Goal: Task Accomplishment & Management: Use online tool/utility

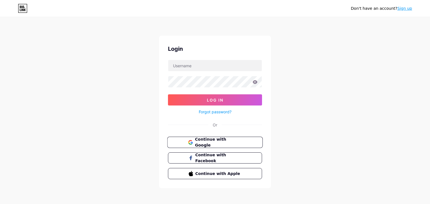
click at [215, 142] on span "Continue with Google" at bounding box center [218, 143] width 47 height 12
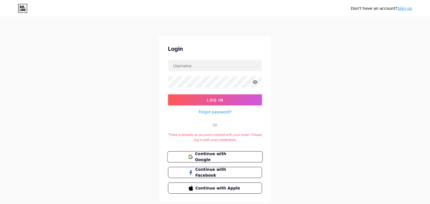
click at [223, 154] on span "Continue with Google" at bounding box center [218, 157] width 47 height 12
click at [200, 67] on input "text" at bounding box center [214, 65] width 93 height 11
click at [302, 53] on div "Don't have an account? Sign up Login Log In Forgot password? Or There is alread…" at bounding box center [215, 110] width 430 height 221
click at [206, 69] on input "text" at bounding box center [214, 65] width 93 height 11
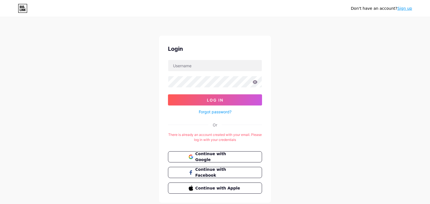
click at [102, 96] on div "Don't have an account? Sign up Login Log In Forgot password? Or There is alread…" at bounding box center [215, 110] width 430 height 221
click at [184, 68] on input "text" at bounding box center [214, 65] width 93 height 11
paste input "evolvedballisticsus"
type input "evolvedballisticsus"
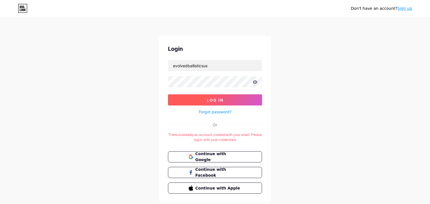
click at [184, 100] on button "Log In" at bounding box center [215, 100] width 94 height 11
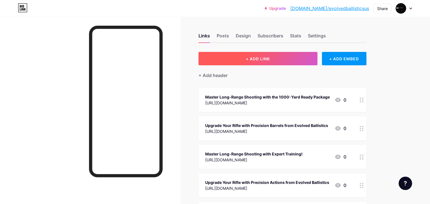
click at [251, 61] on span "+ ADD LINK" at bounding box center [258, 58] width 24 height 5
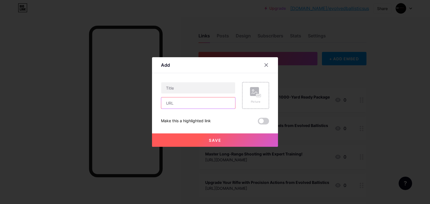
paste input "https://evolvedballistics.com/1000-yard-ready-package/"
type input "https://evolvedballistics.com/1000-yard-ready-package/"
click at [194, 88] on input "text" at bounding box center [198, 88] width 74 height 11
paste input "1000-Yard Ready Package – Turn-Key Long-Range Precision for Your Proof Research…"
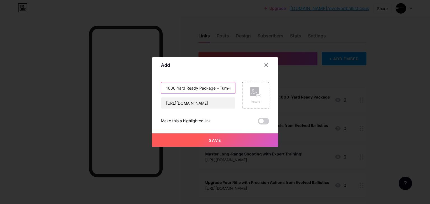
scroll to position [0, 101]
type input "1000-Yard Ready Package – Turn-Key Long-Range Precision for Your Proof Research…"
click at [202, 142] on button "Save" at bounding box center [215, 140] width 126 height 13
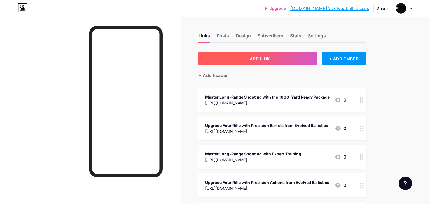
click at [249, 60] on span "+ ADD LINK" at bounding box center [258, 58] width 24 height 5
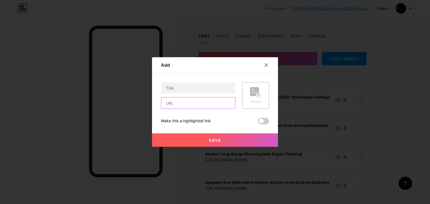
paste input "https://evolvedballistics.com/barrels/ar-style-carbon-fiber-1/"
type input "https://evolvedballistics.com/barrels/ar-style-carbon-fiber-1/"
click at [177, 92] on input "text" at bounding box center [198, 88] width 74 height 11
paste input "Shop Carbon Fiber AR-15 Barrels — Lightweight PROOF Research Performance"
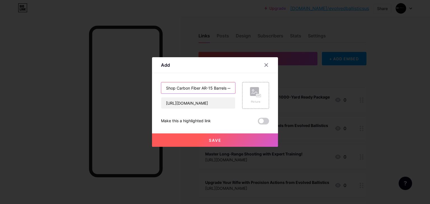
scroll to position [0, 82]
type input "Shop Carbon Fiber AR-15 Barrels — Lightweight PROOF Research Performance"
click at [210, 142] on span "Save" at bounding box center [215, 140] width 13 height 5
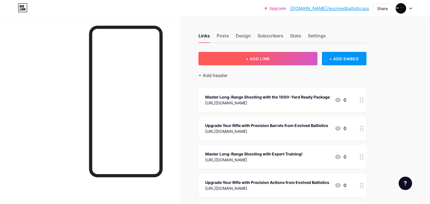
click at [303, 63] on button "+ ADD LINK" at bounding box center [257, 58] width 119 height 13
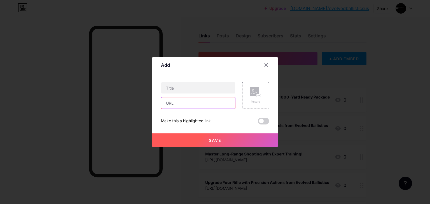
paste input "https://evolvedballistics.com/proof-research-barrels-2/"
type input "https://evolvedballistics.com/proof-research-barrels-2/"
click at [187, 90] on input "text" at bounding box center [198, 88] width 74 height 11
paste input "PROOF Research Barrels — Premium Carbon Fiber & Stainless Steel Options"
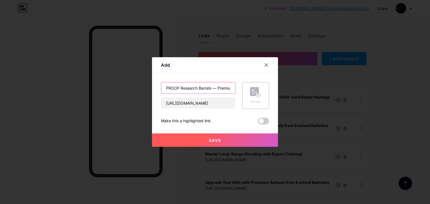
scroll to position [0, 76]
type input "PROOF Research Barrels — Premium Carbon Fiber & Stainless Steel Options"
click at [197, 138] on button "Save" at bounding box center [215, 140] width 126 height 13
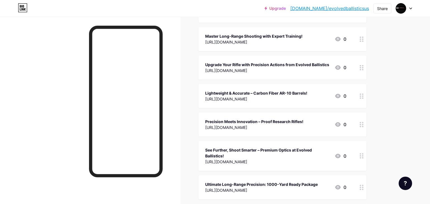
scroll to position [0, 0]
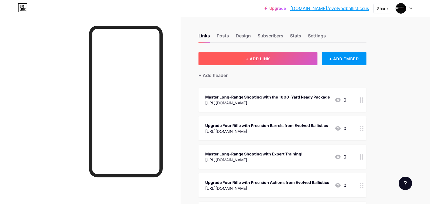
click at [244, 58] on button "+ ADD LINK" at bounding box center [257, 58] width 119 height 13
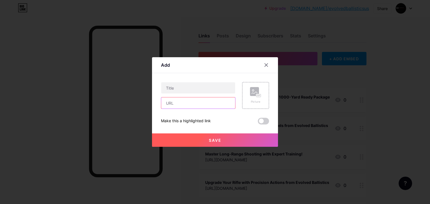
paste input "https://evolvedballistics.com/barrels/"
type input "https://evolvedballistics.com/barrels/"
click at [177, 91] on input "text" at bounding box center [198, 88] width 74 height 11
paste input "PROOF Research Barrels — Carbon Fiber & Stainless Steel Performance"
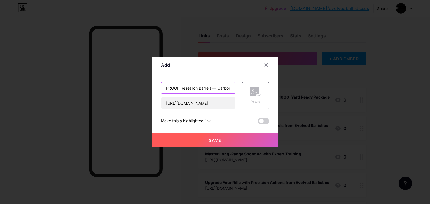
scroll to position [0, 68]
type input "PROOF Research Barrels — Carbon Fiber & Stainless Steel Performance"
click at [210, 140] on span "Save" at bounding box center [215, 140] width 13 height 5
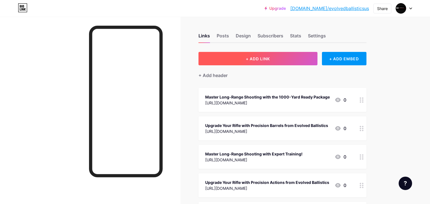
click at [259, 59] on span "+ ADD LINK" at bounding box center [258, 58] width 24 height 5
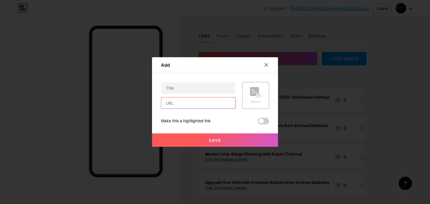
paste input "https://evolvedballistics.com/barrels/carbon-fiber-ar-10/"
type input "https://evolvedballistics.com/barrels/carbon-fiber-ar-10/"
click at [192, 90] on input "text" at bounding box center [198, 88] width 74 height 11
drag, startPoint x: 172, startPoint y: 86, endPoint x: 176, endPoint y: 87, distance: 4.3
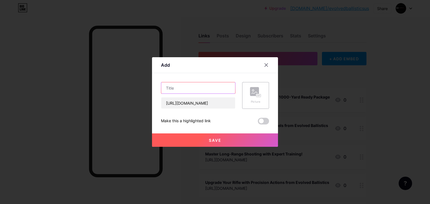
paste input "Carbon Fiber AR-10 Barrels — Lightweight PROOF Research Performance"
type input "Carbon Fiber AR-10 Barrels — Lightweight PROOF Research Performance"
click at [261, 123] on span at bounding box center [263, 121] width 11 height 7
click at [258, 123] on input "checkbox" at bounding box center [258, 123] width 0 height 0
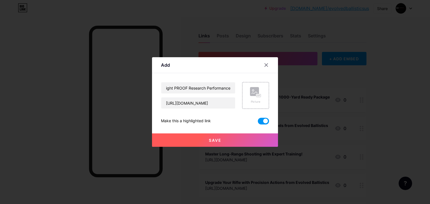
click at [237, 139] on button "Save" at bounding box center [215, 140] width 126 height 13
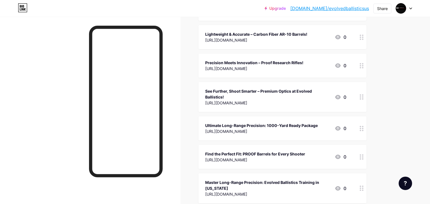
scroll to position [29, 0]
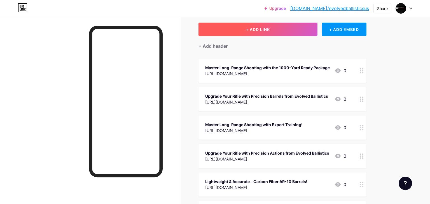
click at [235, 26] on button "+ ADD LINK" at bounding box center [257, 29] width 119 height 13
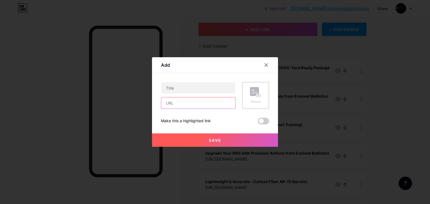
drag, startPoint x: 193, startPoint y: 107, endPoint x: 196, endPoint y: 107, distance: 3.4
paste input "https://evolvedballistics.com/long-range-training/"
type input "https://evolvedballistics.com/long-range-training/"
drag, startPoint x: 194, startPoint y: 93, endPoint x: 192, endPoint y: 106, distance: 12.5
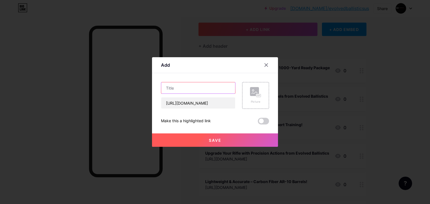
click at [194, 93] on input "text" at bounding box center [198, 88] width 74 height 11
paste input "Long-Range Shooting Training — First-Shot Accuracy at South Hills Ranch"
type input "Long-Range Shooting Training — First-Shot Accuracy at South Hills Ranch"
click at [211, 145] on button "Save" at bounding box center [215, 140] width 126 height 13
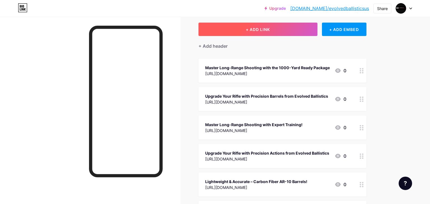
click at [274, 32] on button "+ ADD LINK" at bounding box center [257, 29] width 119 height 13
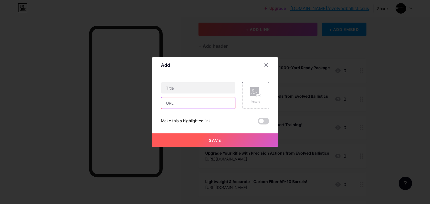
paste input "https://evolvedballistics.com/optics/"
type input "https://evolvedballistics.com/optics/"
click at [180, 89] on input "text" at bounding box center [198, 88] width 74 height 11
click at [194, 128] on div "Save" at bounding box center [215, 136] width 126 height 22
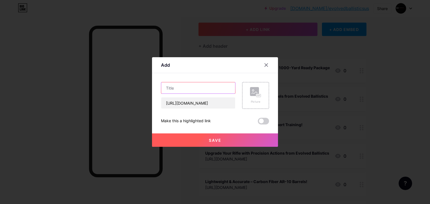
paste input "Optics – Rifle Scopes, Thermal & Night-Vision Gear at Evolved Ballistics"
type input "Optics – Rifle Scopes, Thermal & Night-Vision Gear at Evolved Ballistics"
click at [205, 142] on button "Save" at bounding box center [215, 140] width 126 height 13
